Goal: Information Seeking & Learning: Check status

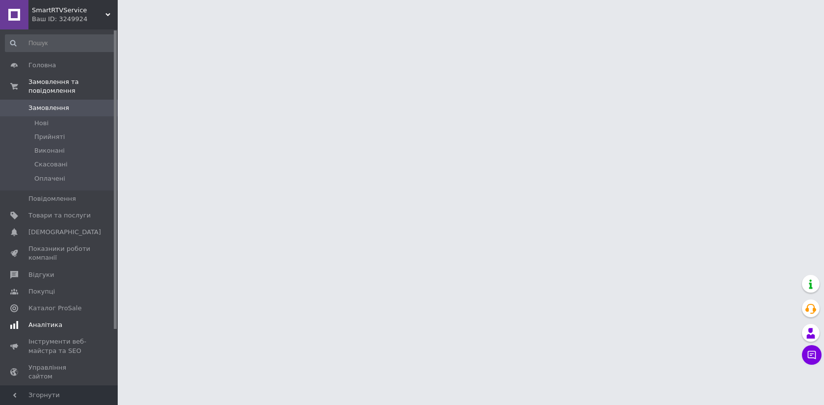
click at [63, 320] on span "Аналітика" at bounding box center [59, 324] width 62 height 9
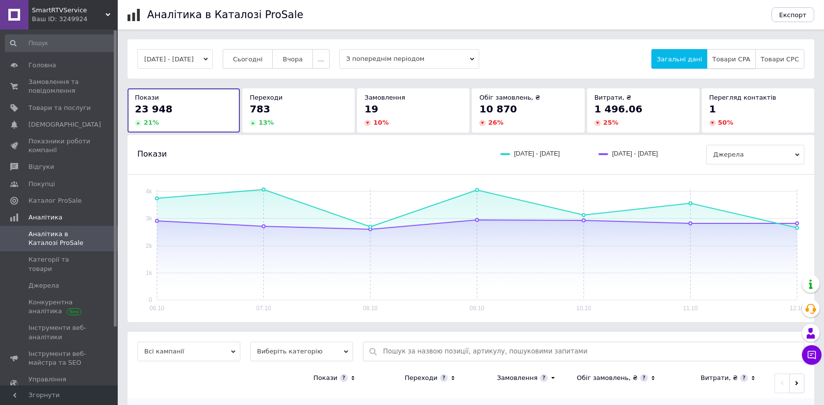
click at [727, 52] on button "Товари CPA" at bounding box center [731, 59] width 49 height 20
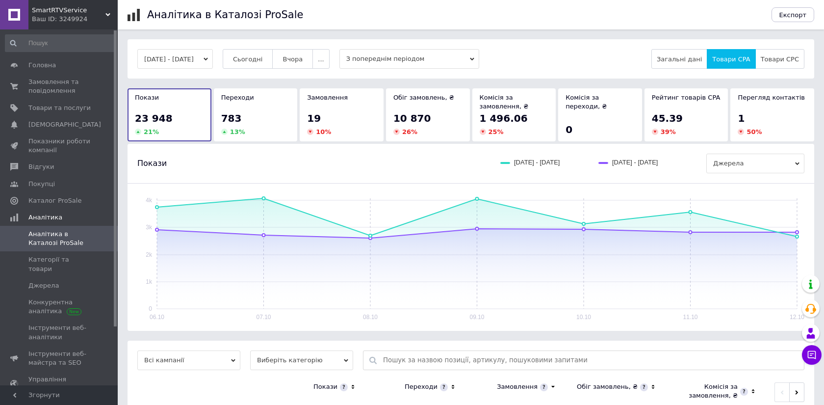
click at [407, 123] on span "10 870" at bounding box center [412, 118] width 38 height 12
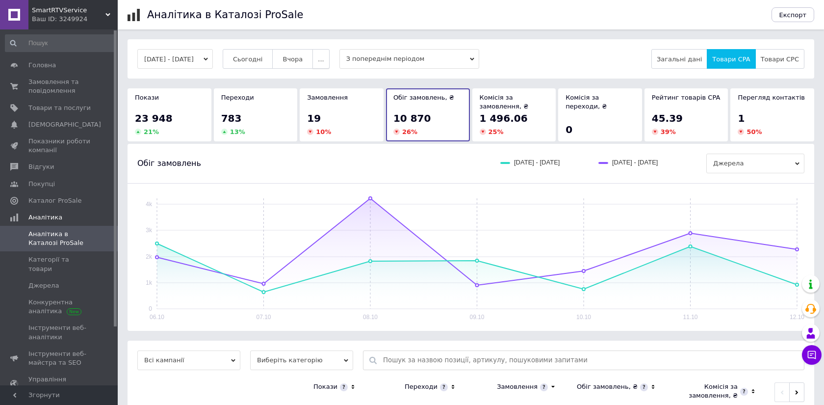
click at [329, 53] on button "..." at bounding box center [321, 59] width 17 height 20
click at [313, 77] on span "Місяць" at bounding box center [301, 78] width 23 height 7
